Goal: Task Accomplishment & Management: Use online tool/utility

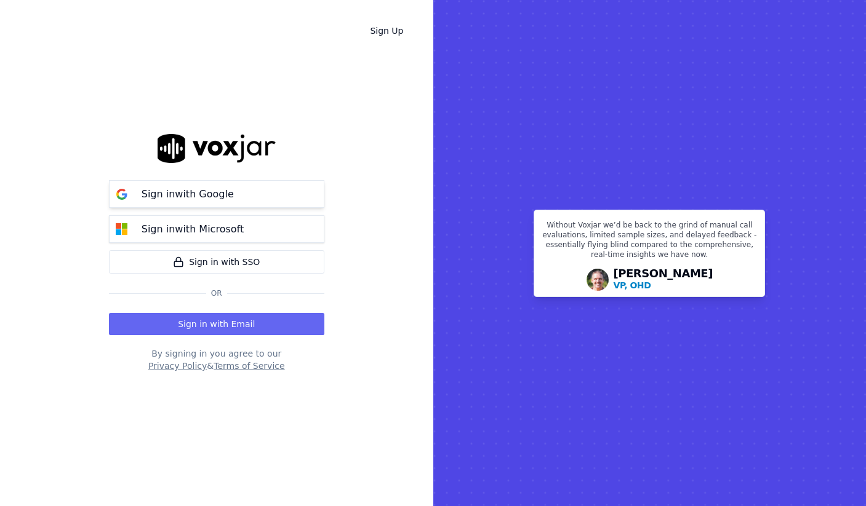
click at [239, 196] on button "Sign in with Google" at bounding box center [216, 194] width 215 height 28
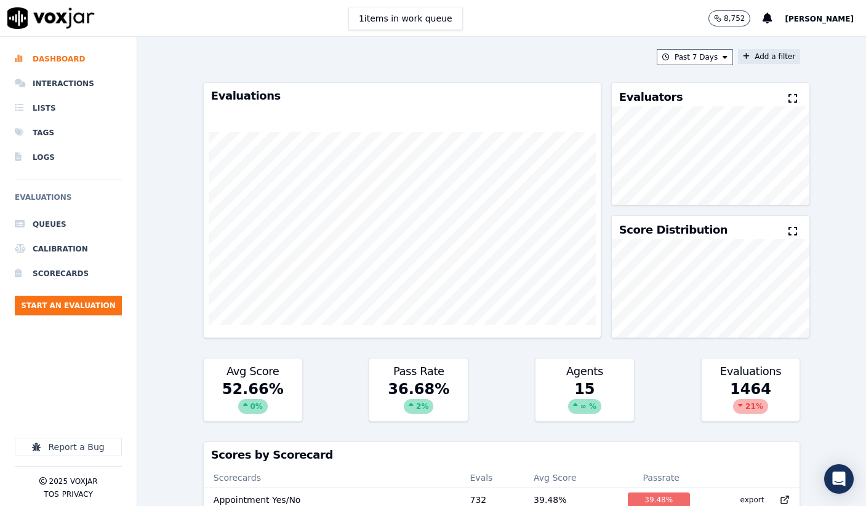
click at [756, 55] on button "Add a filter" at bounding box center [769, 56] width 62 height 15
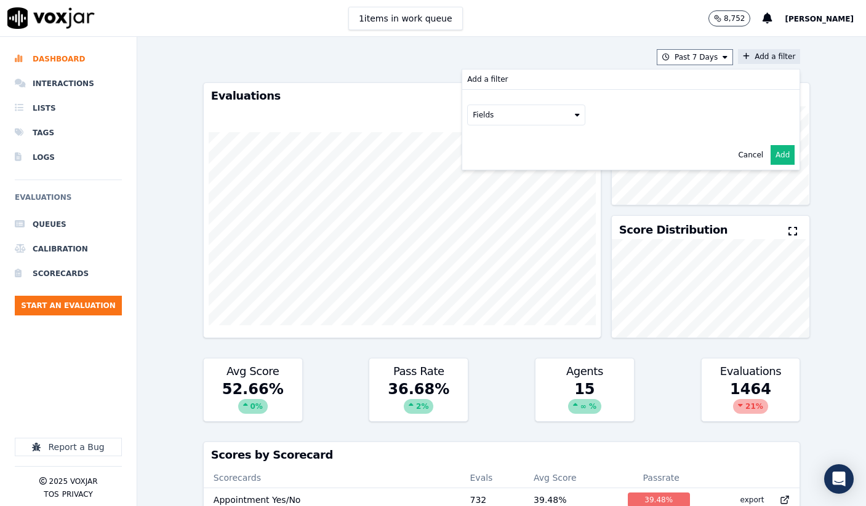
click at [575, 117] on button "Fields" at bounding box center [526, 115] width 118 height 21
click at [727, 60] on icon at bounding box center [724, 57] width 5 height 7
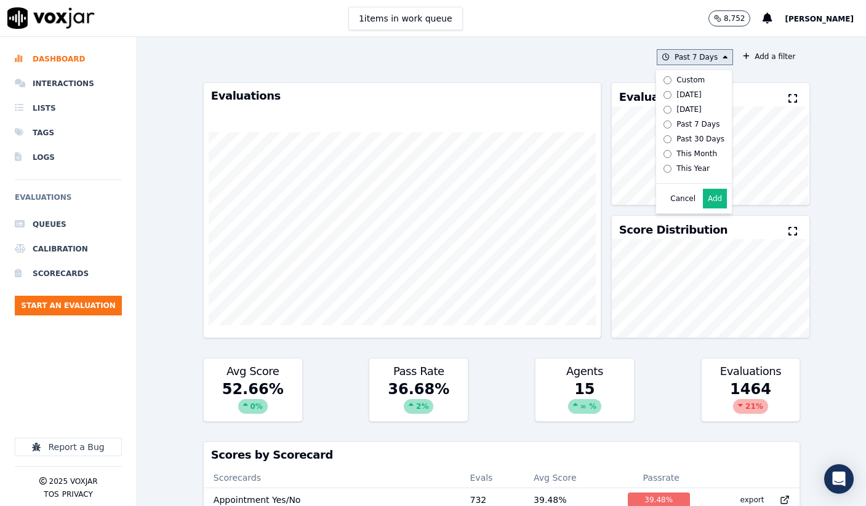
click at [718, 198] on button "Add" at bounding box center [715, 199] width 24 height 20
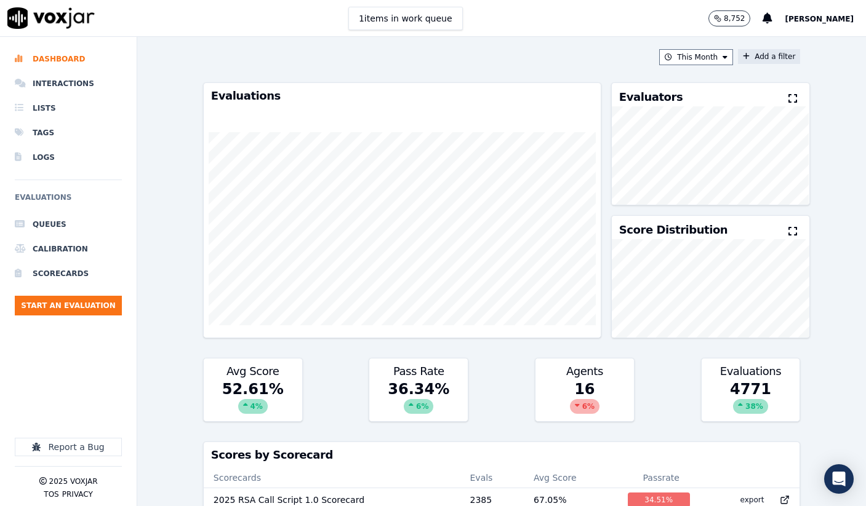
click at [752, 60] on button "Add a filter" at bounding box center [769, 56] width 62 height 15
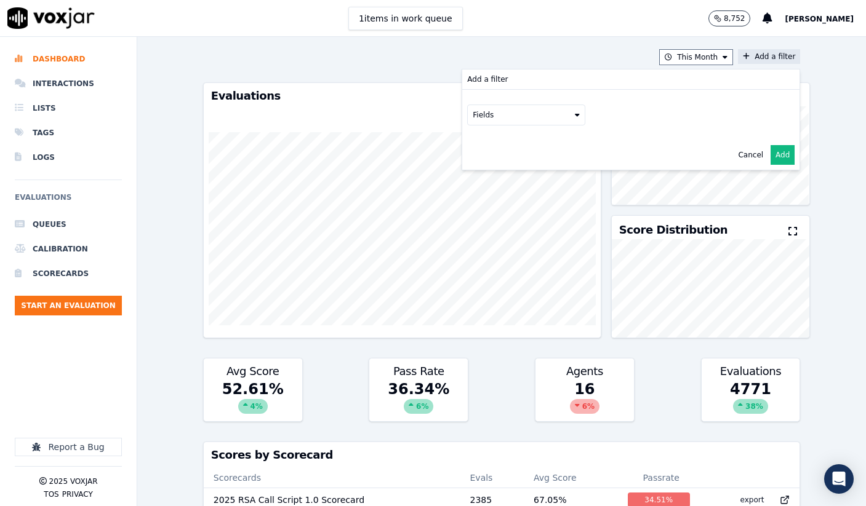
click at [551, 122] on button "Fields" at bounding box center [526, 115] width 118 height 21
click at [486, 239] on label "scorecard" at bounding box center [526, 239] width 112 height 15
click at [603, 148] on div "scorecard Fields" at bounding box center [630, 128] width 337 height 76
click at [596, 145] on button "Fields" at bounding box center [541, 140] width 118 height 21
click at [529, 174] on div "Cancel Add" at bounding box center [630, 181] width 337 height 30
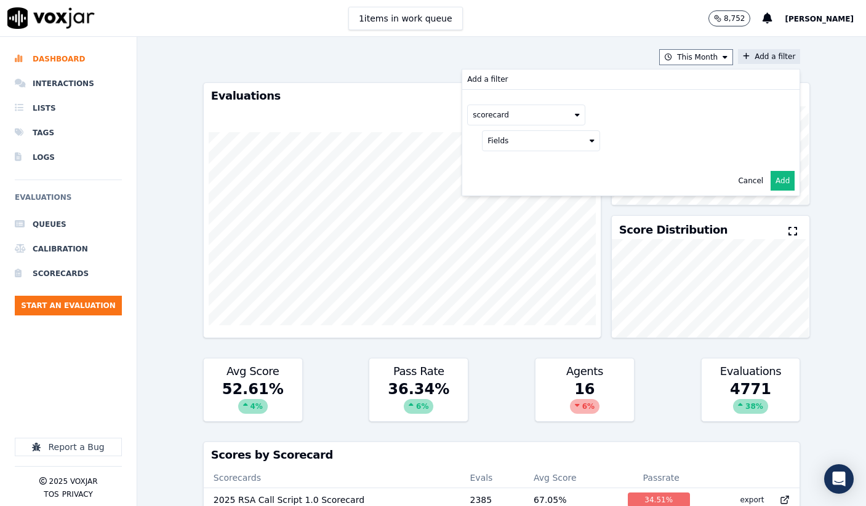
click at [529, 149] on button "Fields" at bounding box center [541, 140] width 118 height 21
click at [527, 158] on label "title" at bounding box center [541, 161] width 112 height 15
click at [672, 145] on button at bounding box center [693, 139] width 177 height 18
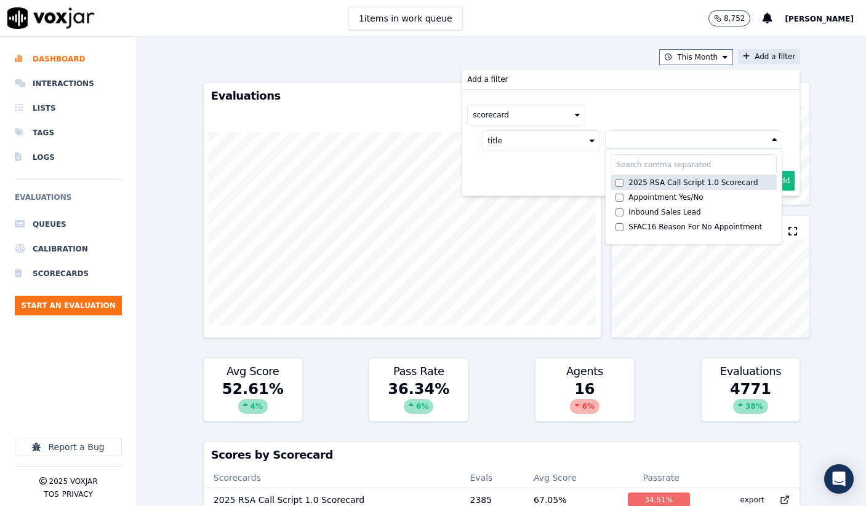
click at [643, 180] on div "2025 RSA Call Script 1.0 Scorecard" at bounding box center [692, 183] width 129 height 10
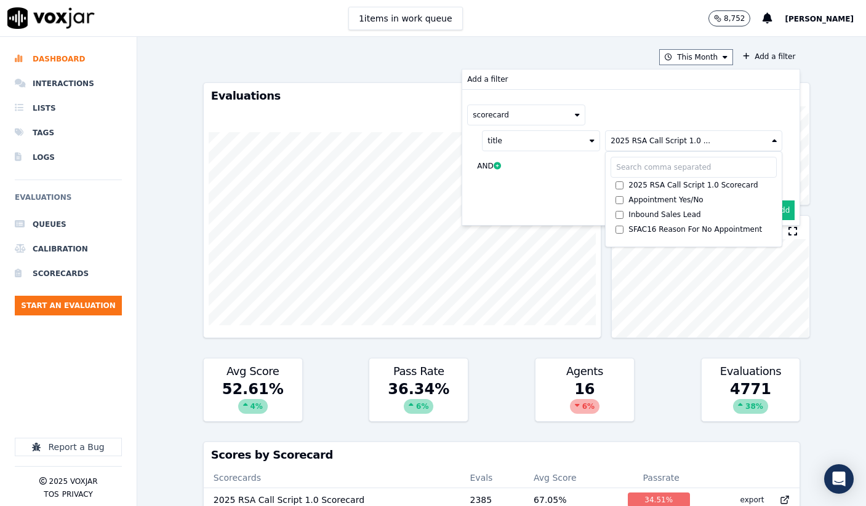
click at [688, 105] on div "scorecard" at bounding box center [630, 115] width 327 height 21
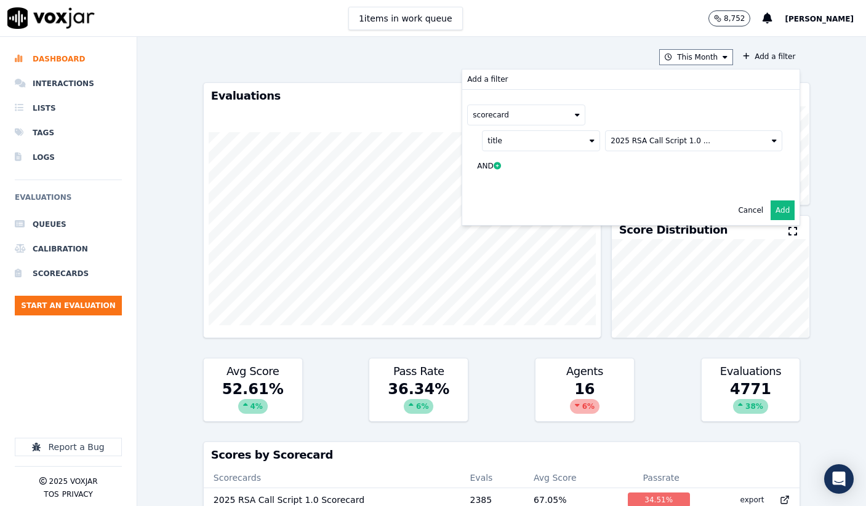
click at [785, 208] on button "Add" at bounding box center [782, 211] width 24 height 20
